Goal: Task Accomplishment & Management: Complete application form

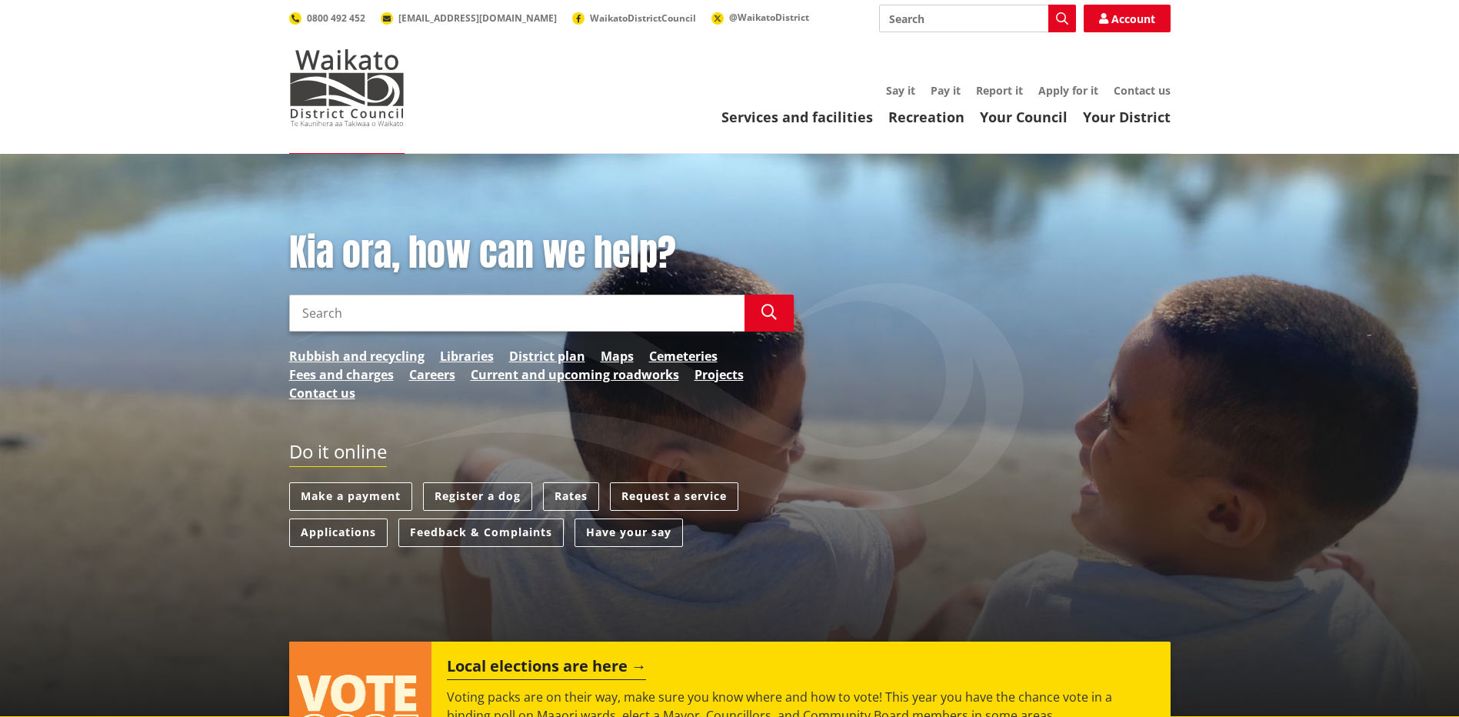
click at [381, 303] on input "Search" at bounding box center [516, 312] width 455 height 37
type input "set up water account"
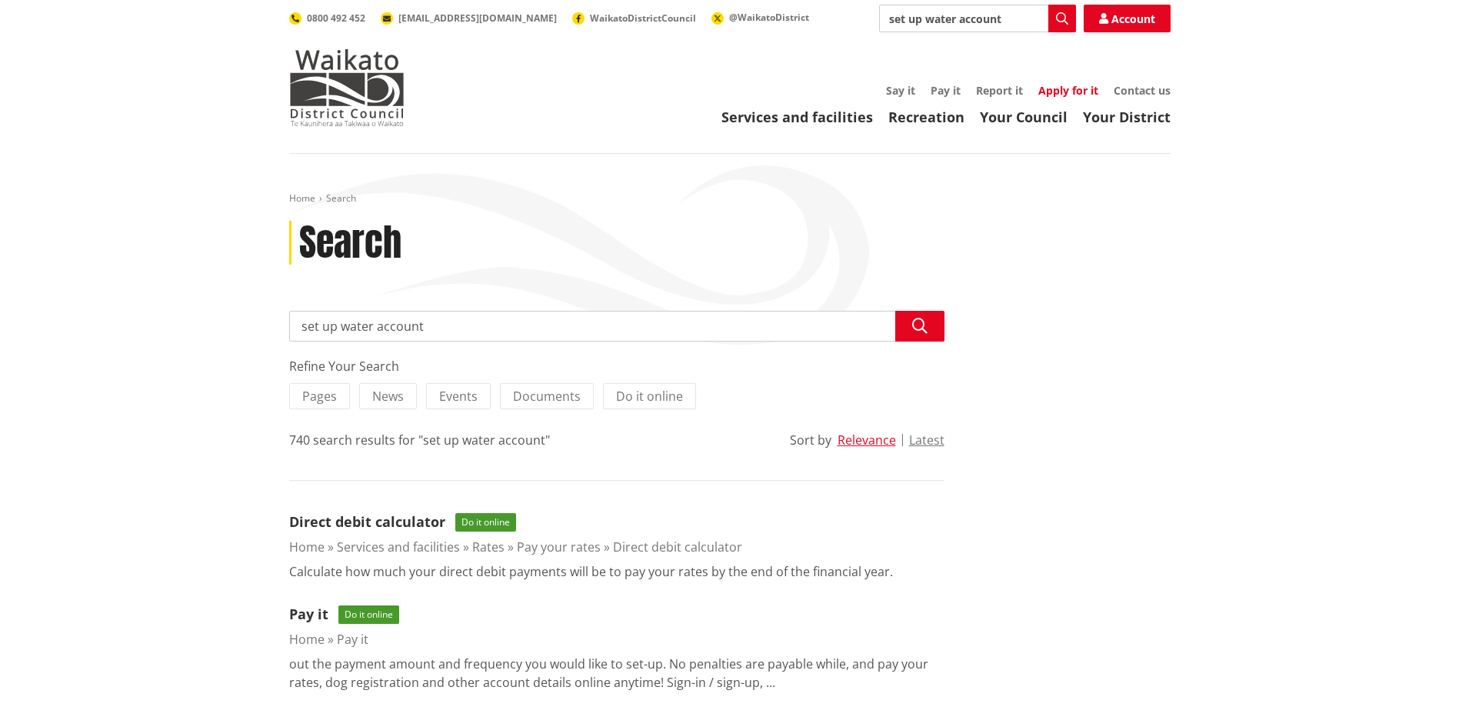
click at [1066, 91] on link "Apply for it" at bounding box center [1068, 90] width 60 height 15
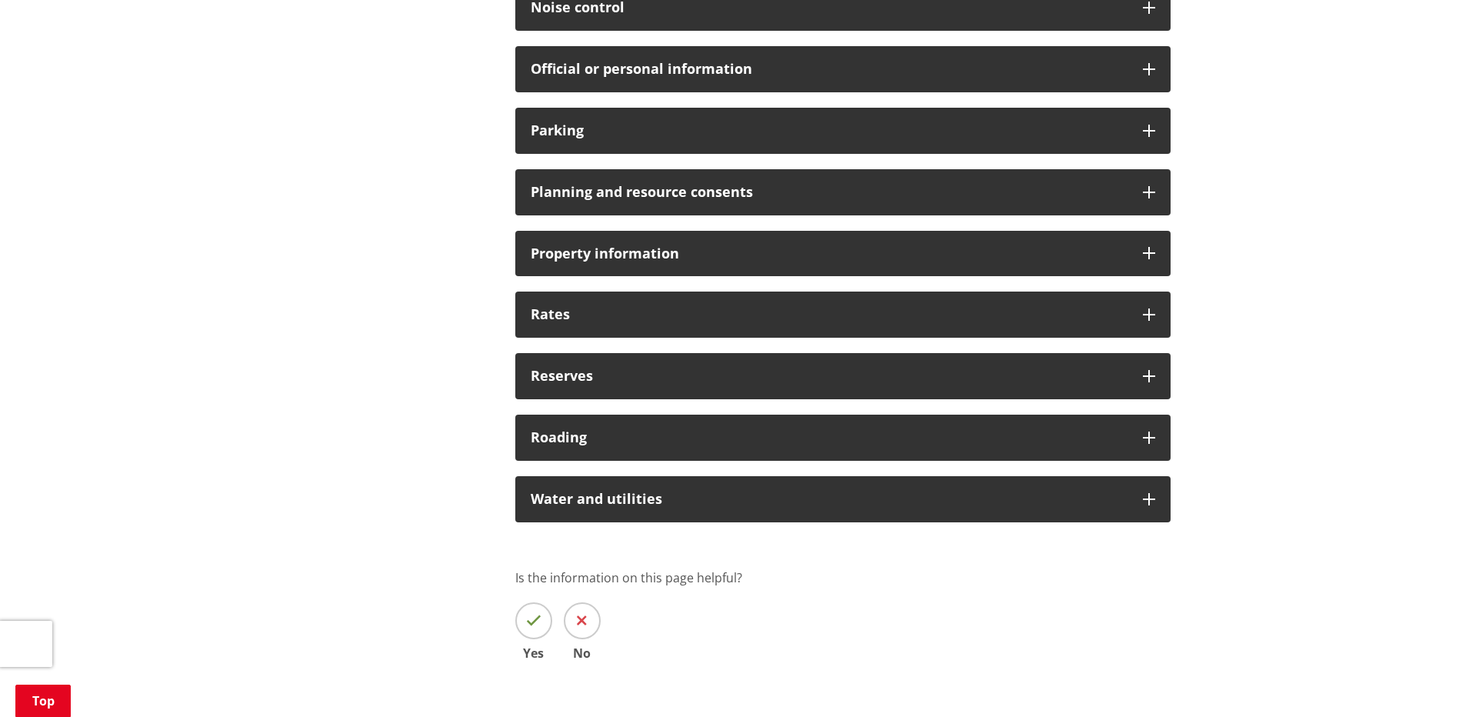
scroll to position [1230, 0]
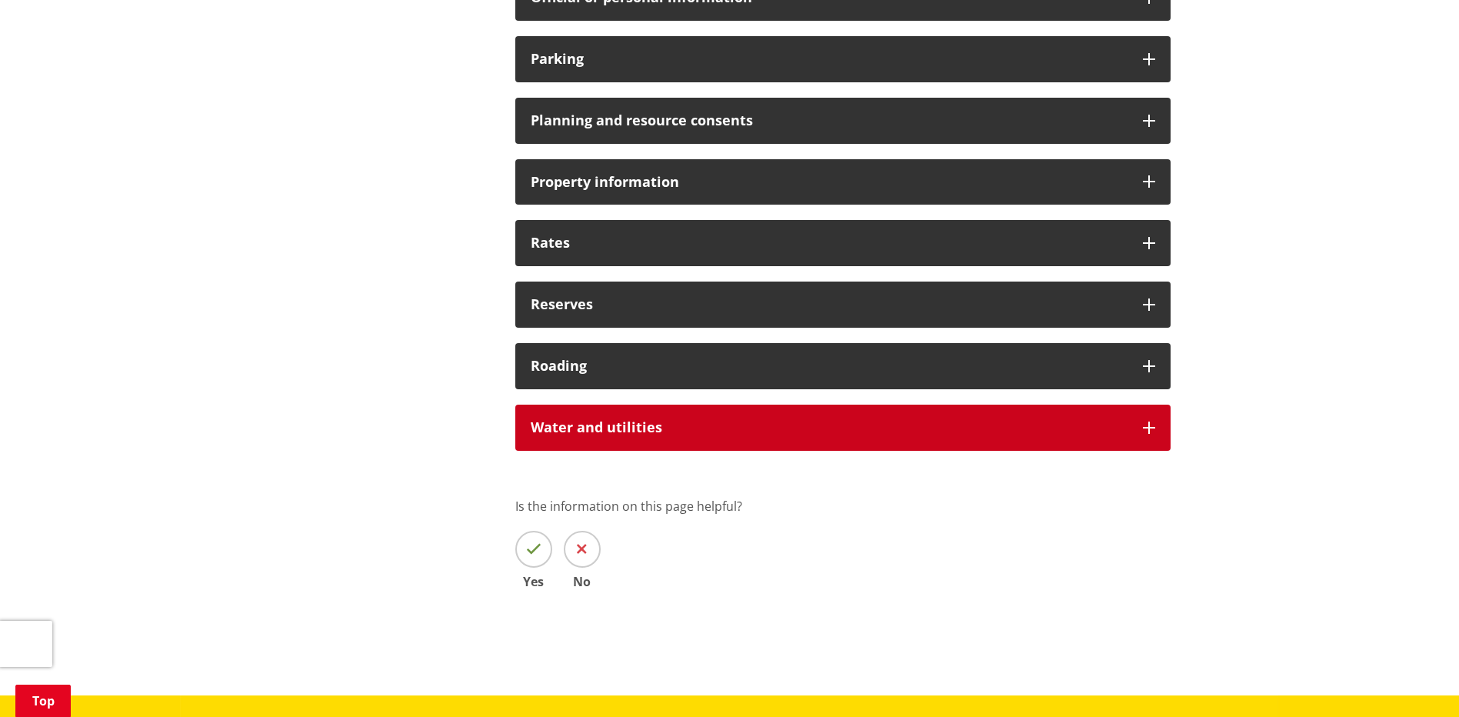
click at [721, 422] on h3 "Water and utilities" at bounding box center [829, 427] width 597 height 15
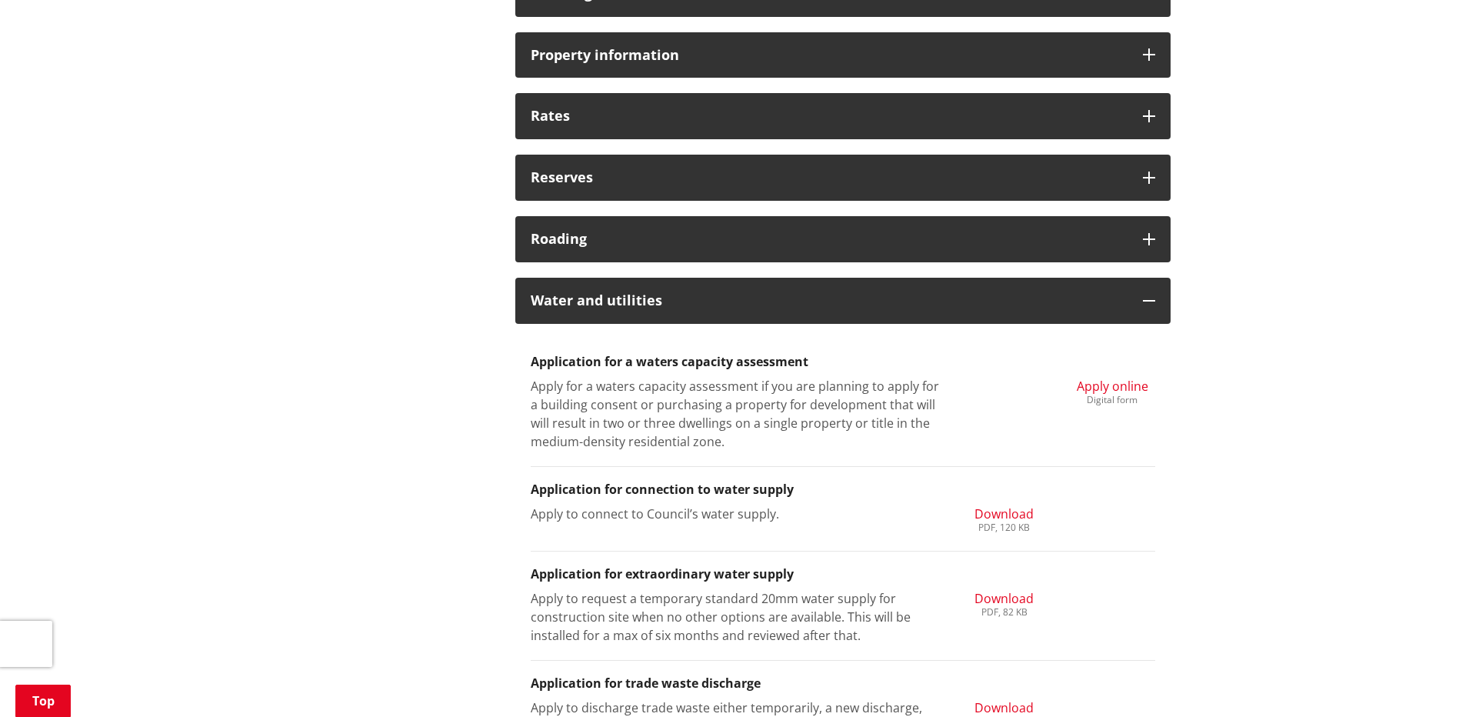
scroll to position [1384, 0]
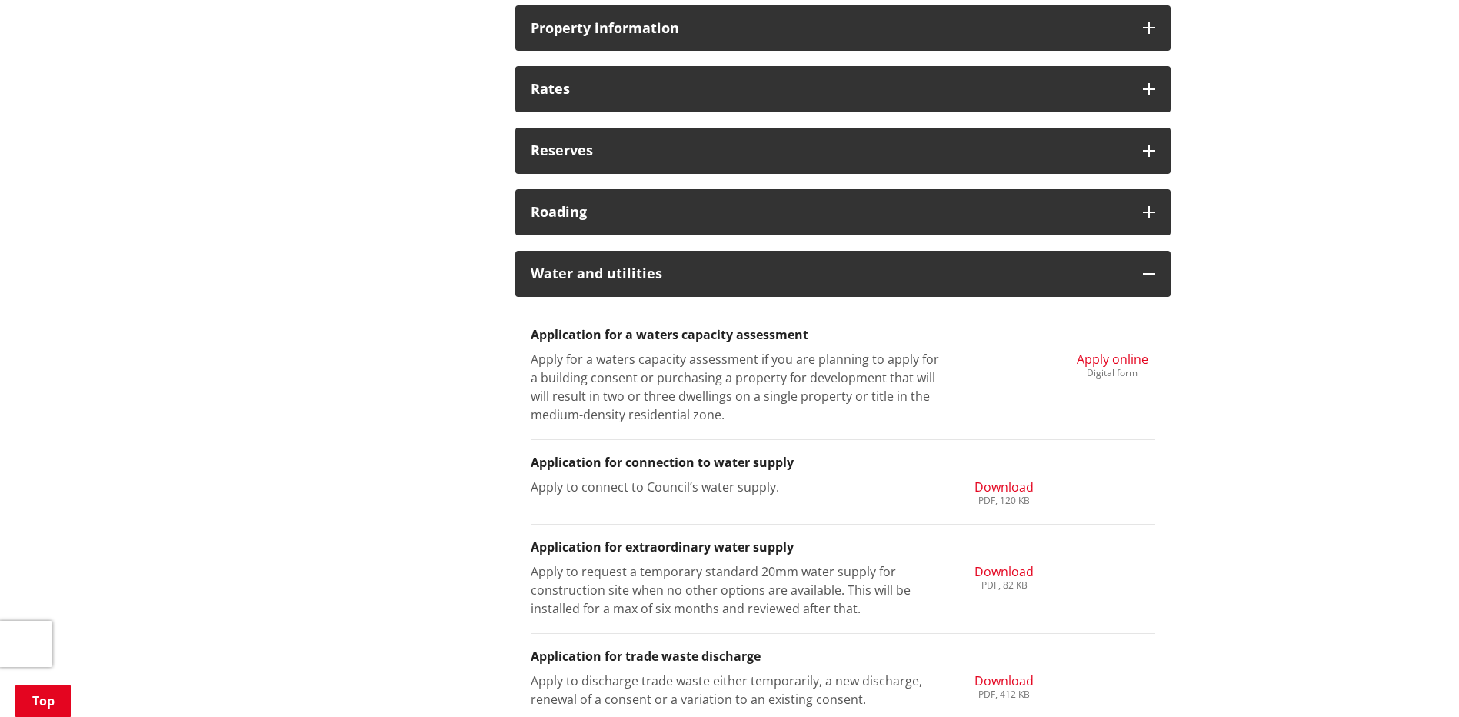
click at [1009, 484] on span "Download" at bounding box center [1003, 486] width 59 height 17
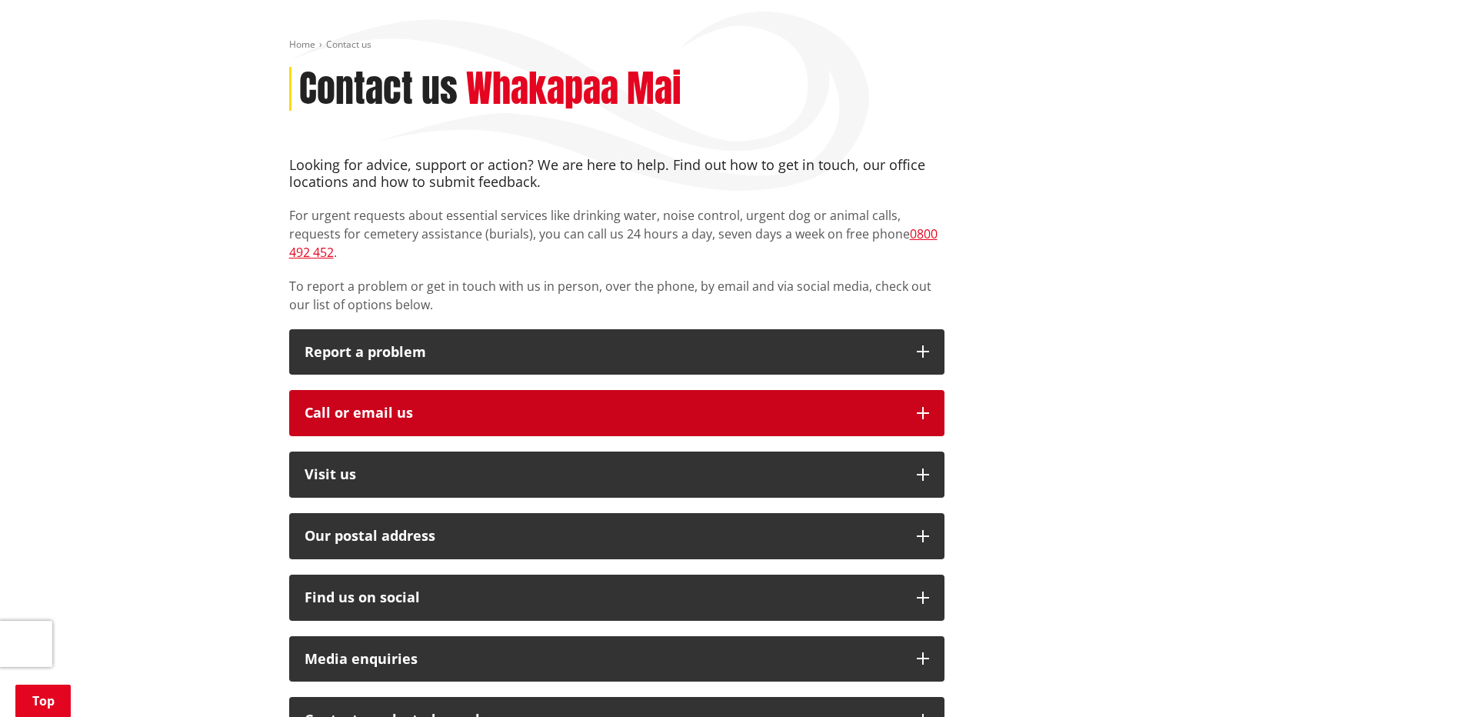
scroll to position [231, 0]
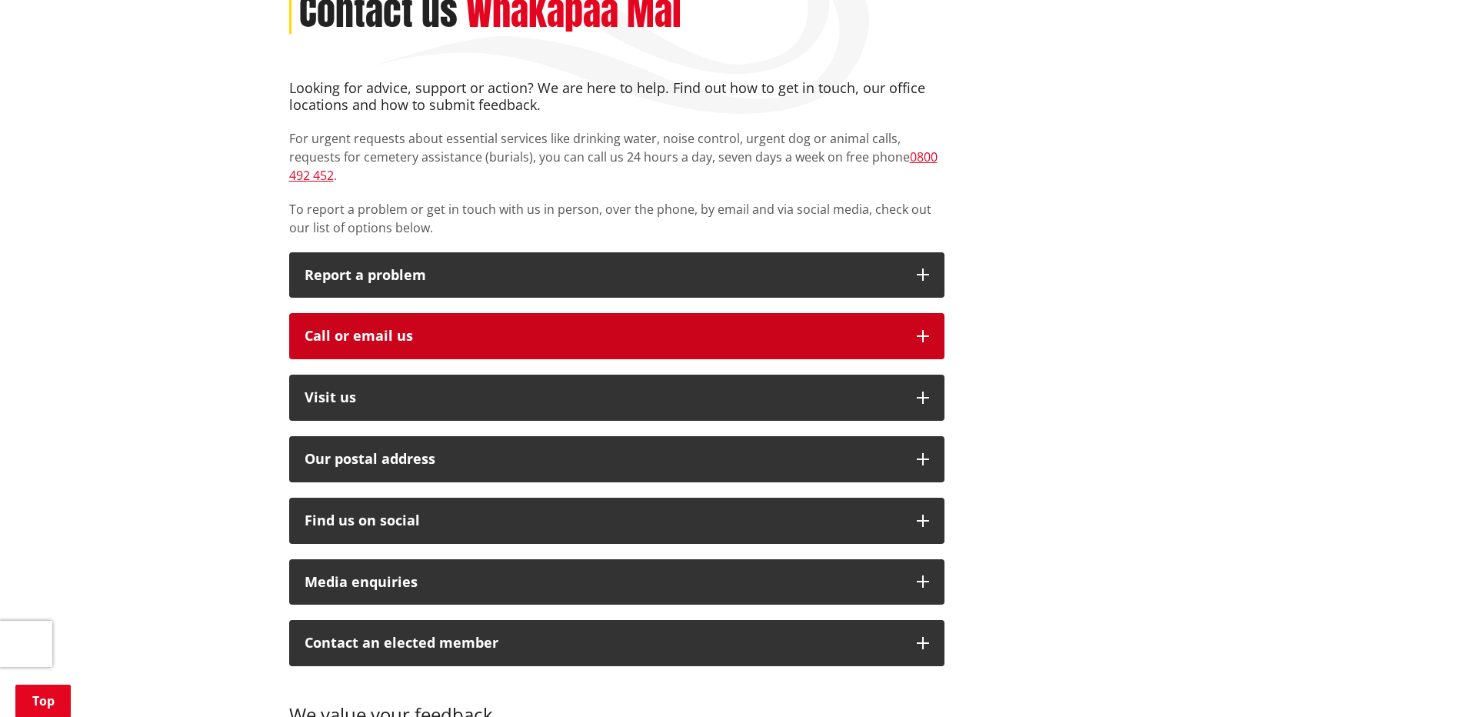
click at [626, 328] on div "Call or email us" at bounding box center [602, 335] width 597 height 15
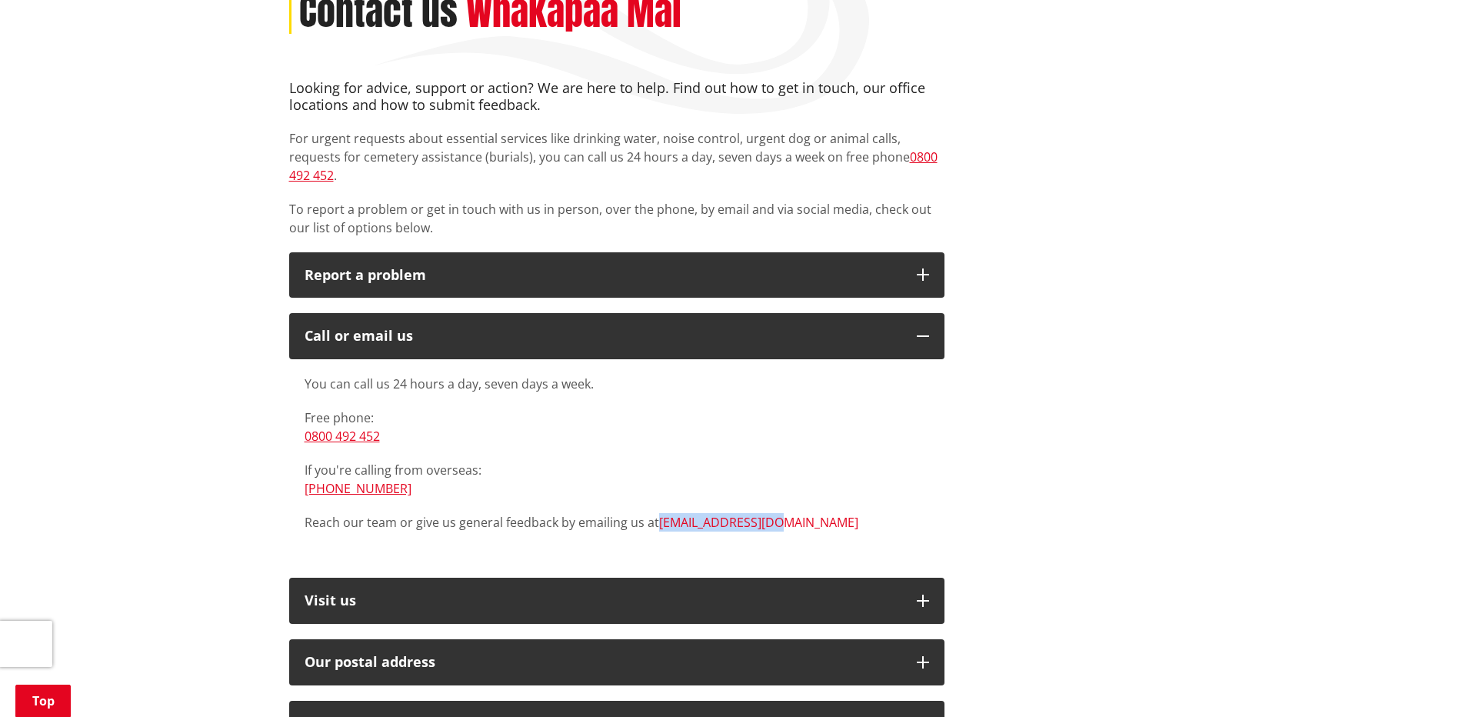
drag, startPoint x: 783, startPoint y: 501, endPoint x: 658, endPoint y: 501, distance: 125.3
click at [658, 513] on p "Reach our team or give us general feedback by emailing us at info@waidc.govt.nz" at bounding box center [616, 522] width 624 height 18
drag, startPoint x: 658, startPoint y: 501, endPoint x: 667, endPoint y: 504, distance: 8.8
copy link "[EMAIL_ADDRESS][DOMAIN_NAME]"
